Goal: Manage account settings

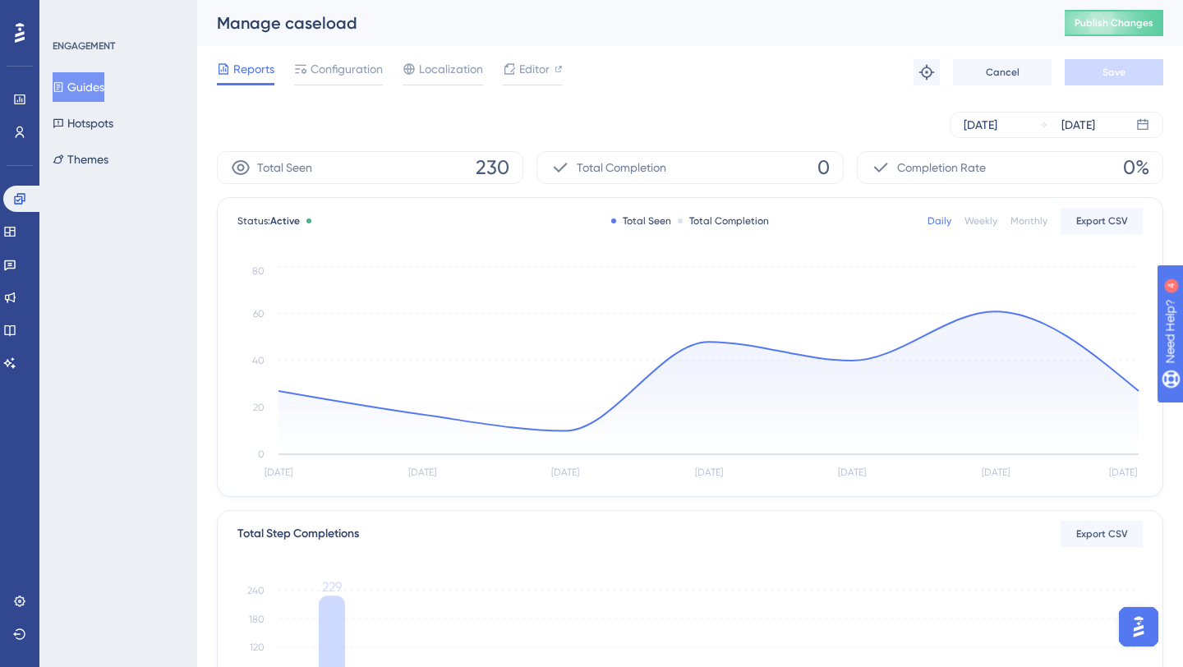
click at [674, 112] on div "[DATE] [DATE]" at bounding box center [690, 125] width 947 height 26
click at [975, 219] on div "Weekly" at bounding box center [981, 220] width 33 height 13
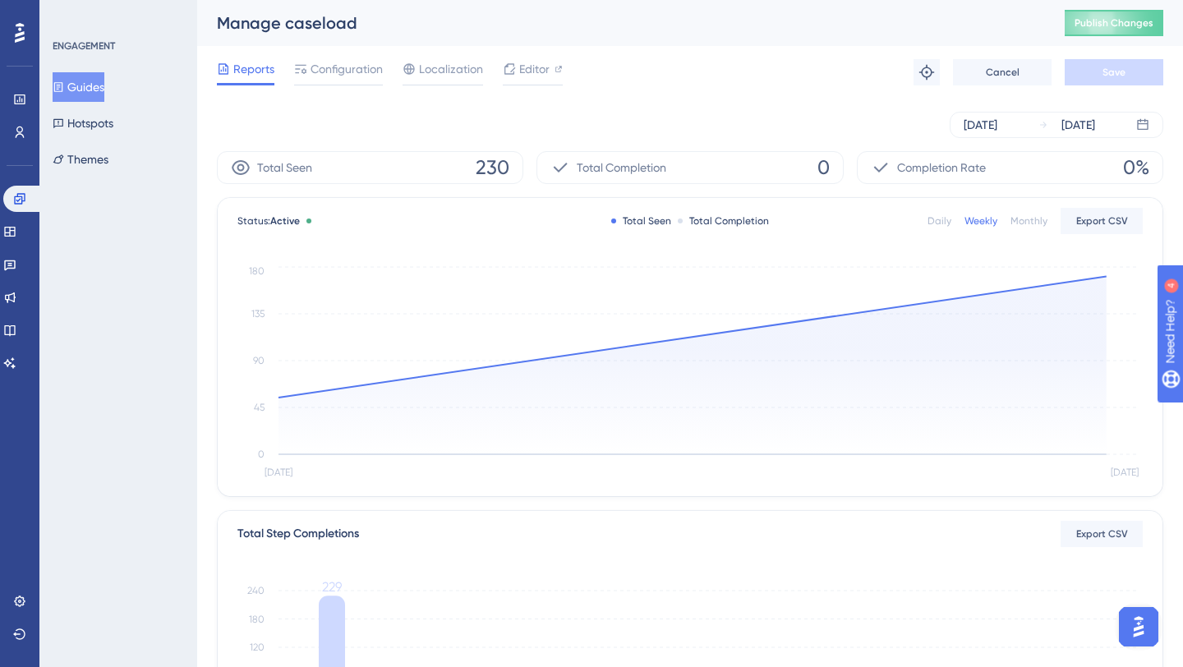
click at [1021, 221] on div "Monthly" at bounding box center [1029, 220] width 37 height 13
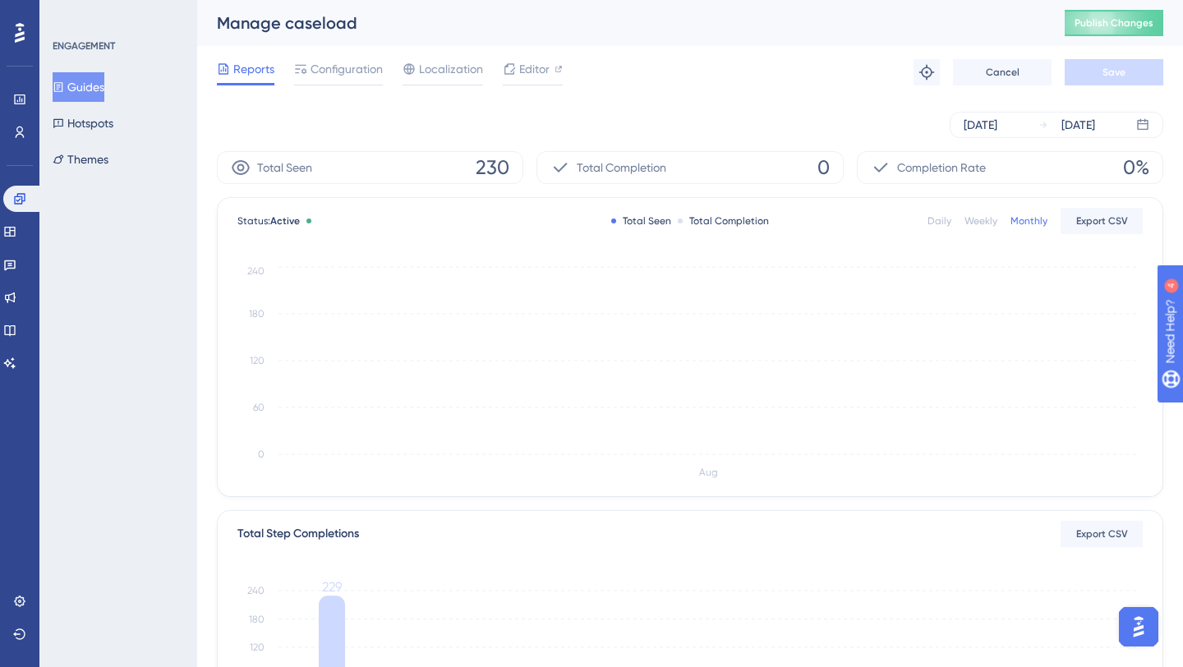
click at [987, 219] on div "Weekly" at bounding box center [981, 220] width 33 height 13
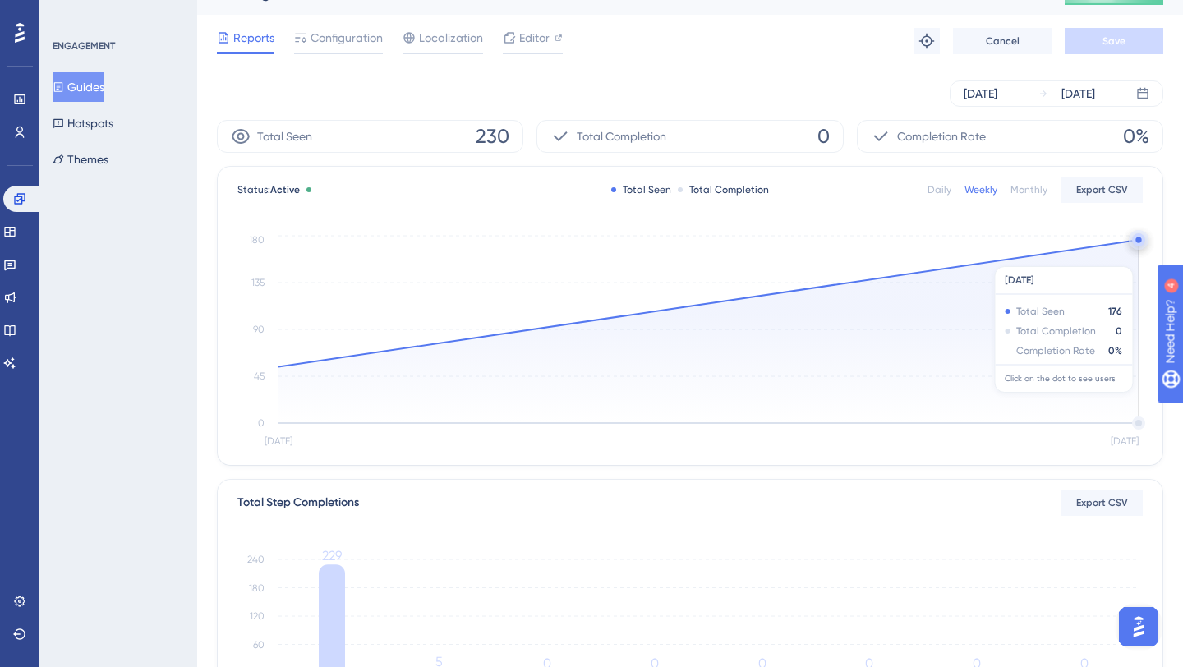
scroll to position [50, 0]
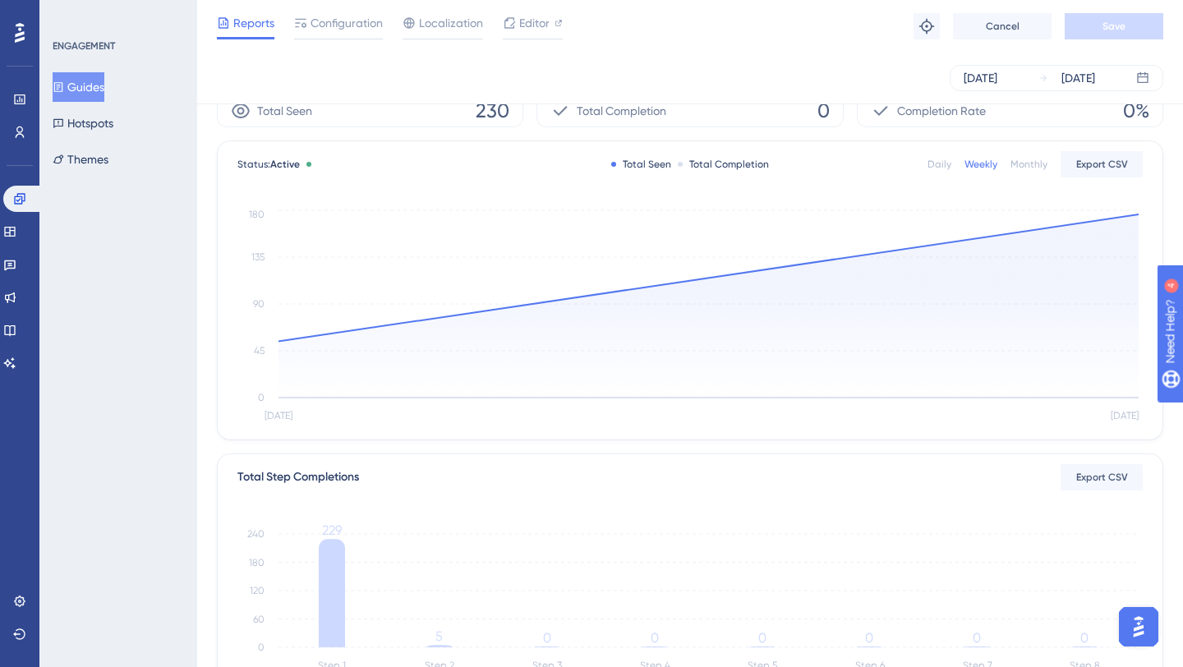
click at [983, 168] on div "Weekly" at bounding box center [981, 164] width 33 height 13
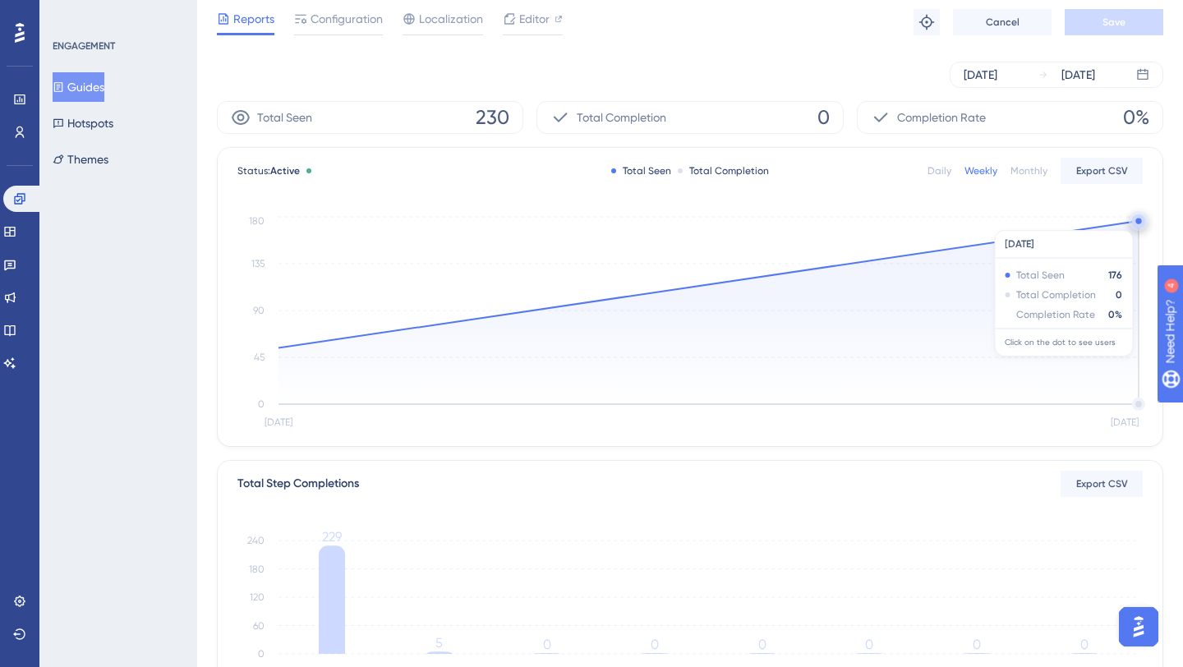
scroll to position [0, 0]
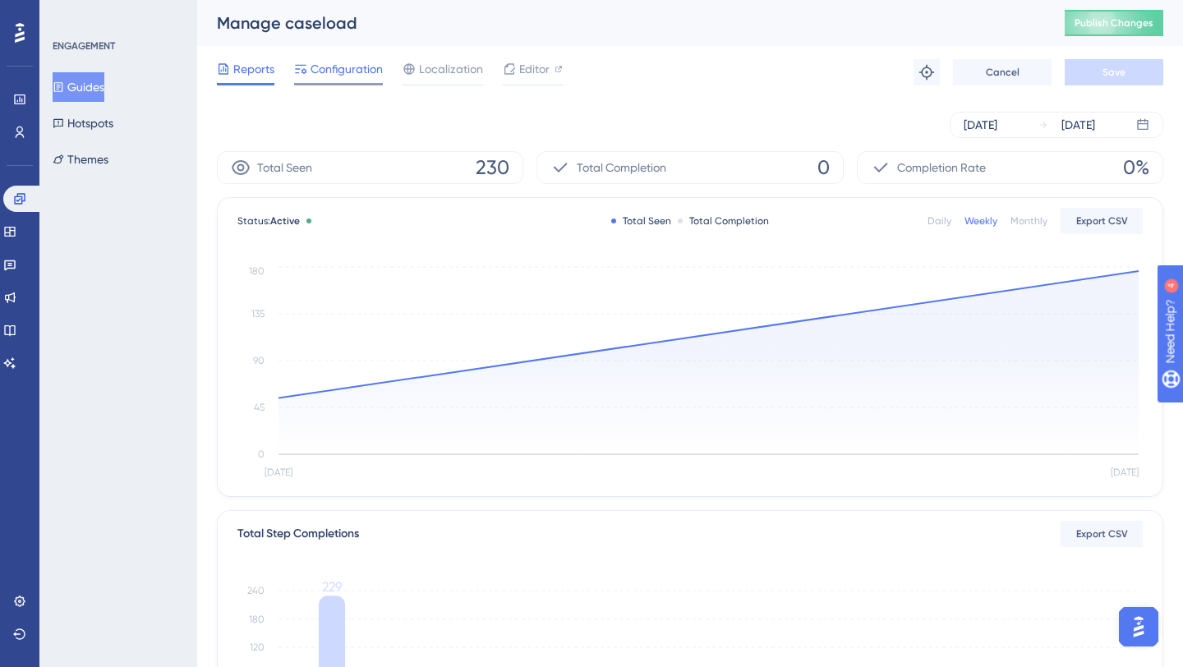
click at [365, 62] on span "Configuration" at bounding box center [347, 69] width 72 height 20
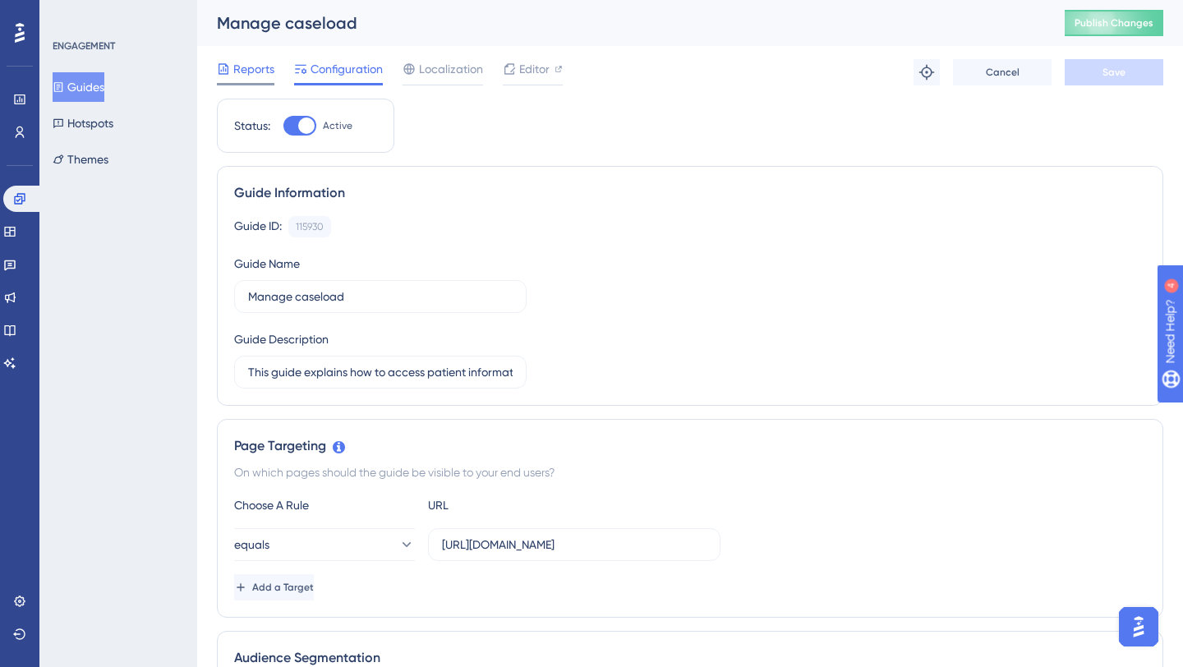
click at [240, 70] on span "Reports" at bounding box center [253, 69] width 41 height 20
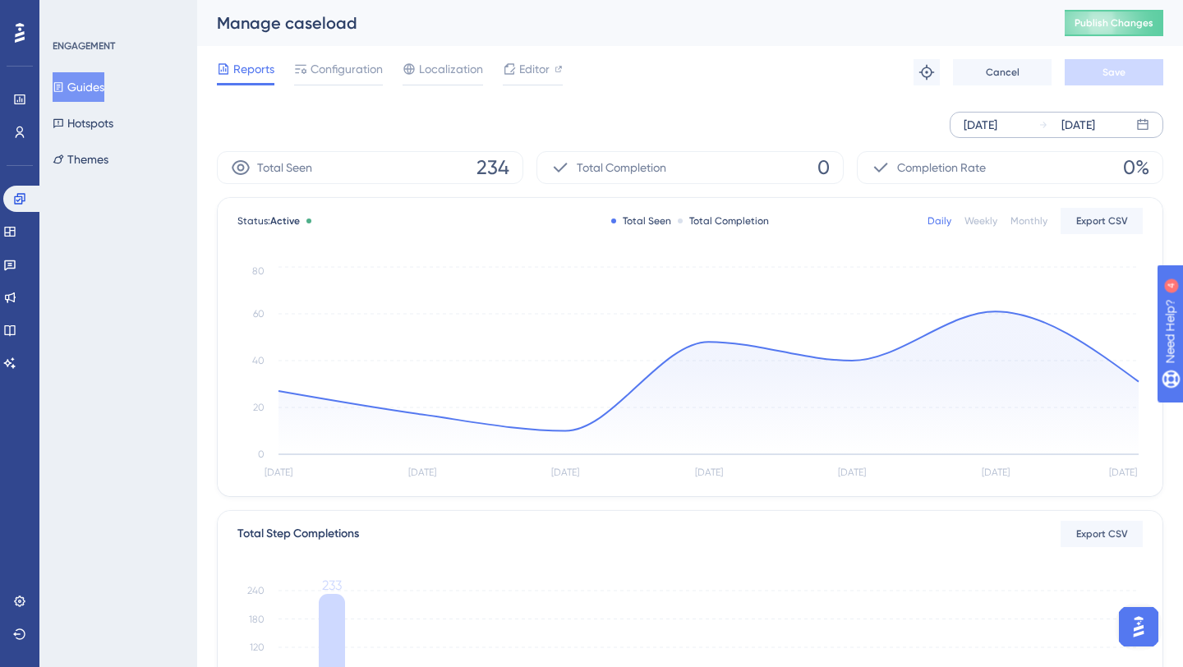
click at [1030, 120] on div "[DATE] [DATE]" at bounding box center [1057, 125] width 214 height 26
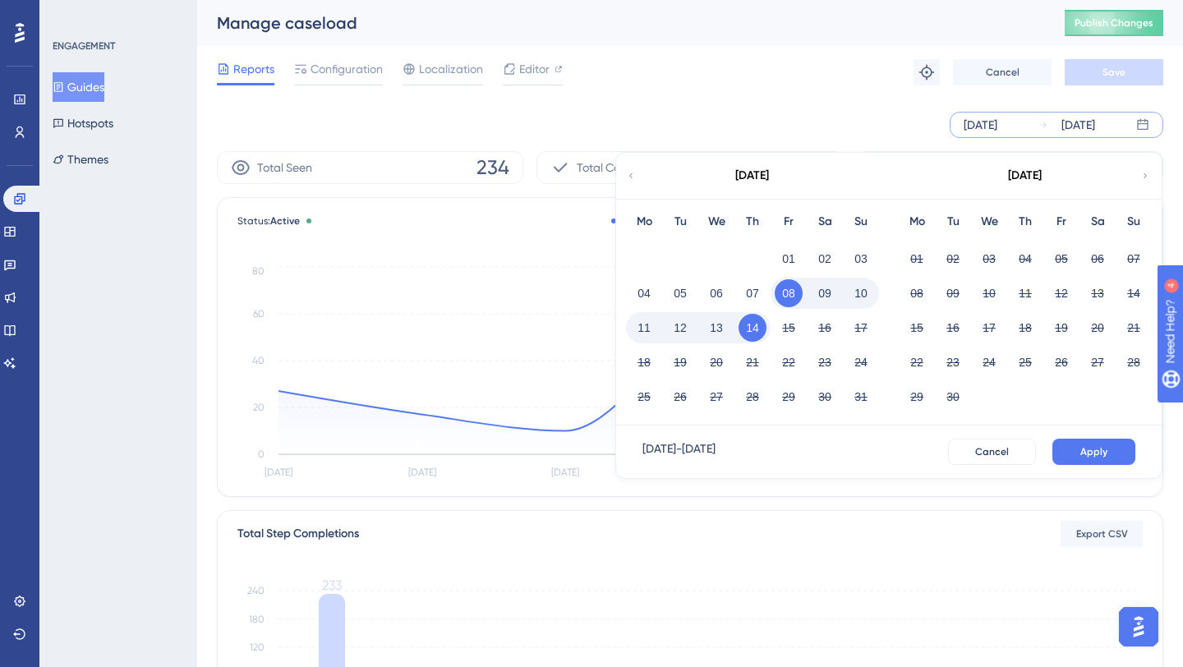
click at [627, 177] on icon at bounding box center [631, 175] width 10 height 15
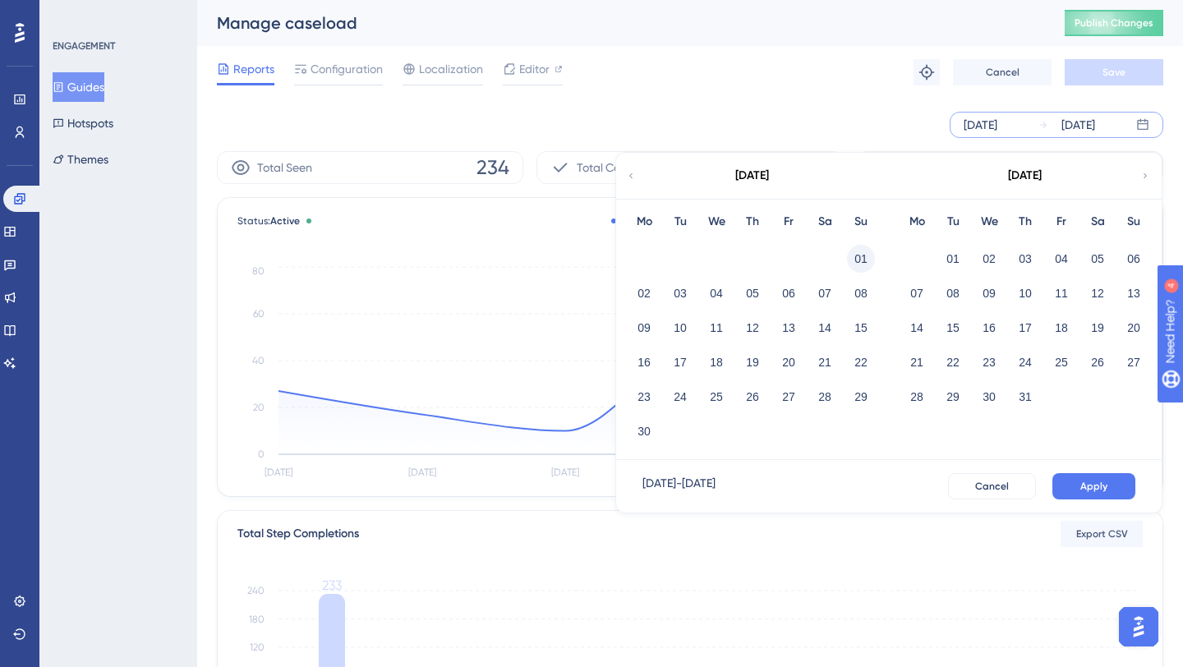
click at [854, 260] on button "01" at bounding box center [861, 259] width 28 height 28
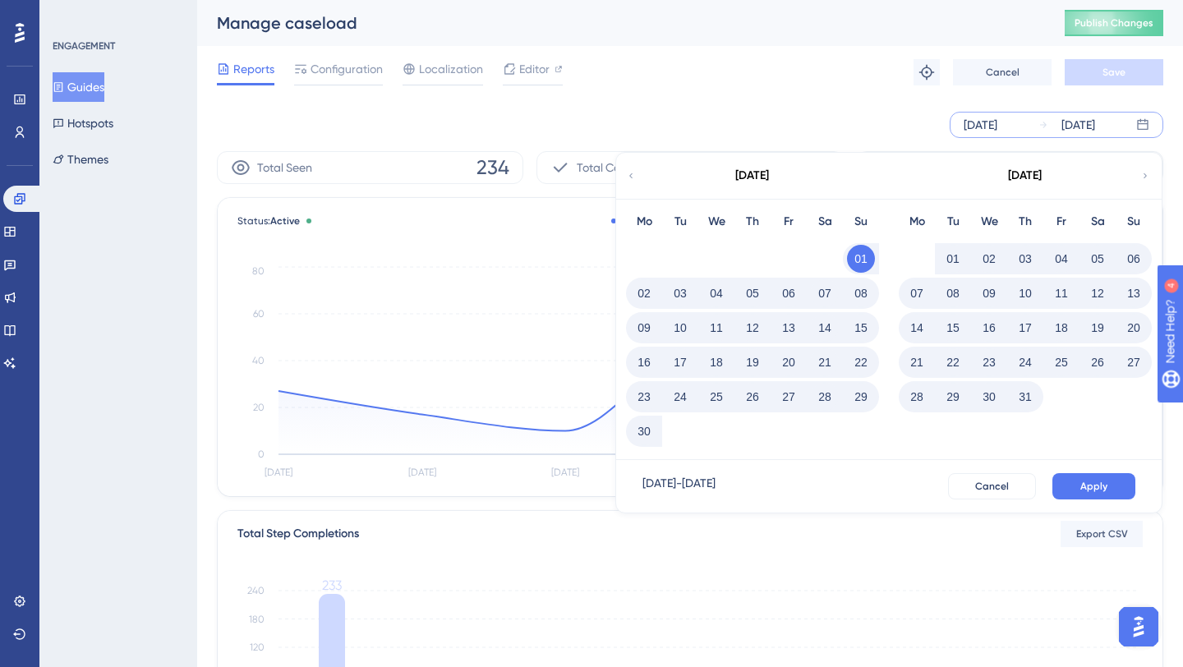
click at [652, 439] on button "30" at bounding box center [644, 431] width 28 height 28
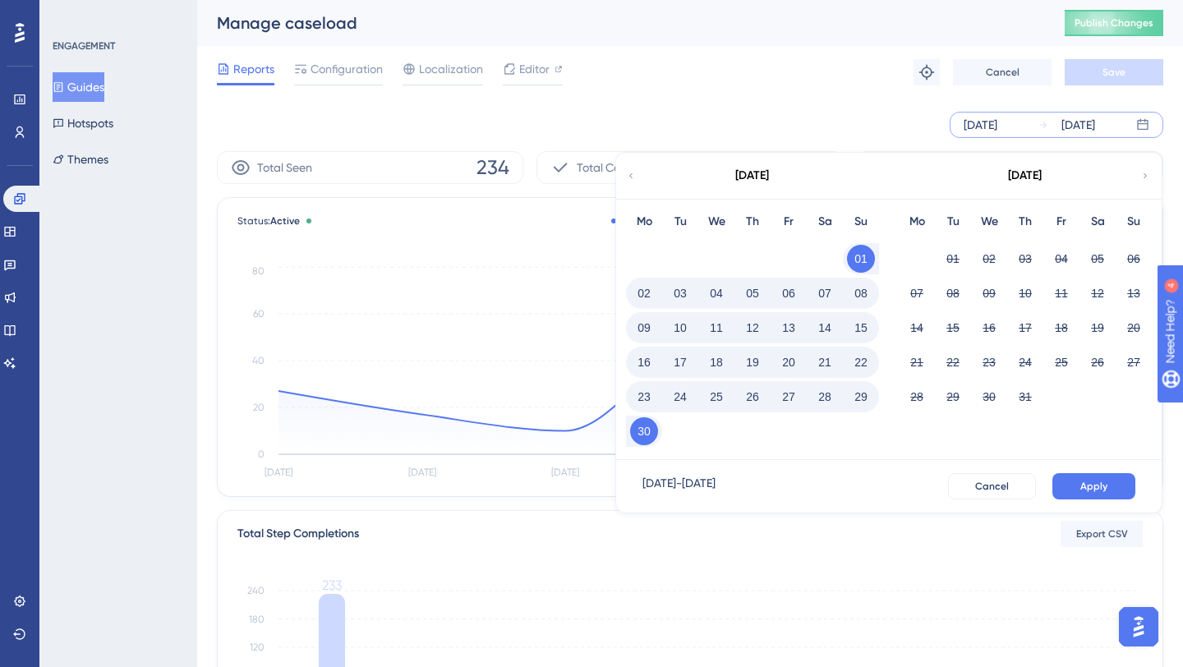
click at [634, 431] on button "30" at bounding box center [644, 431] width 28 height 28
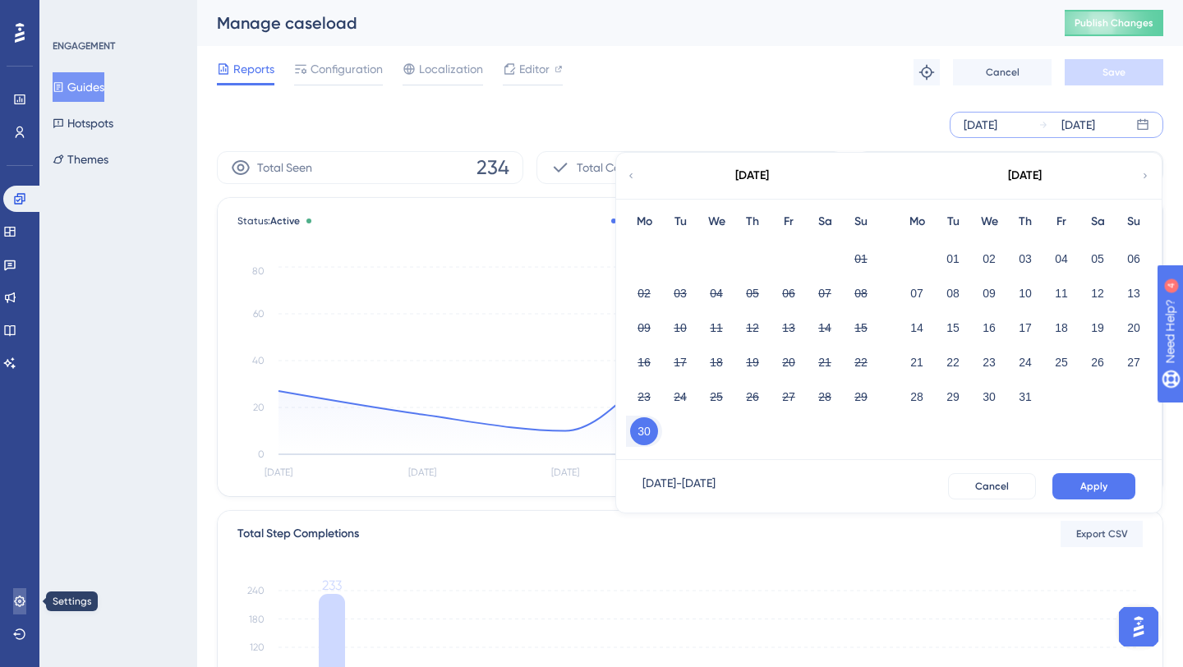
click at [20, 591] on link at bounding box center [19, 601] width 13 height 26
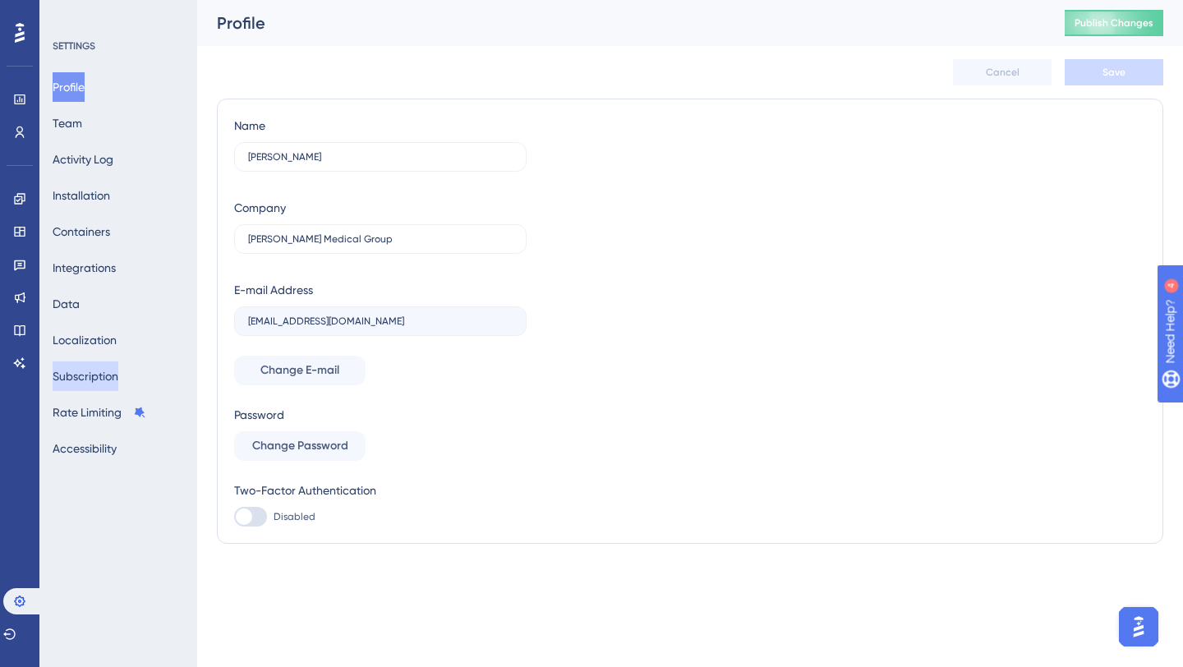
click at [85, 367] on button "Subscription" at bounding box center [86, 377] width 66 height 30
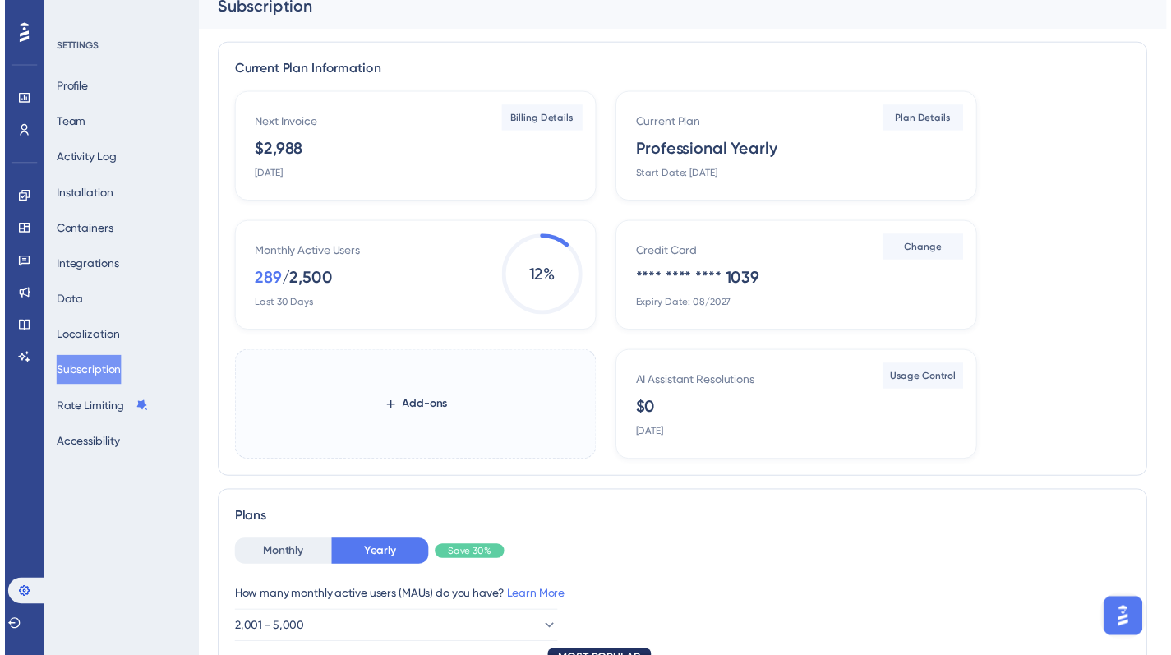
scroll to position [15, 0]
